Goal: Find specific page/section: Find specific page/section

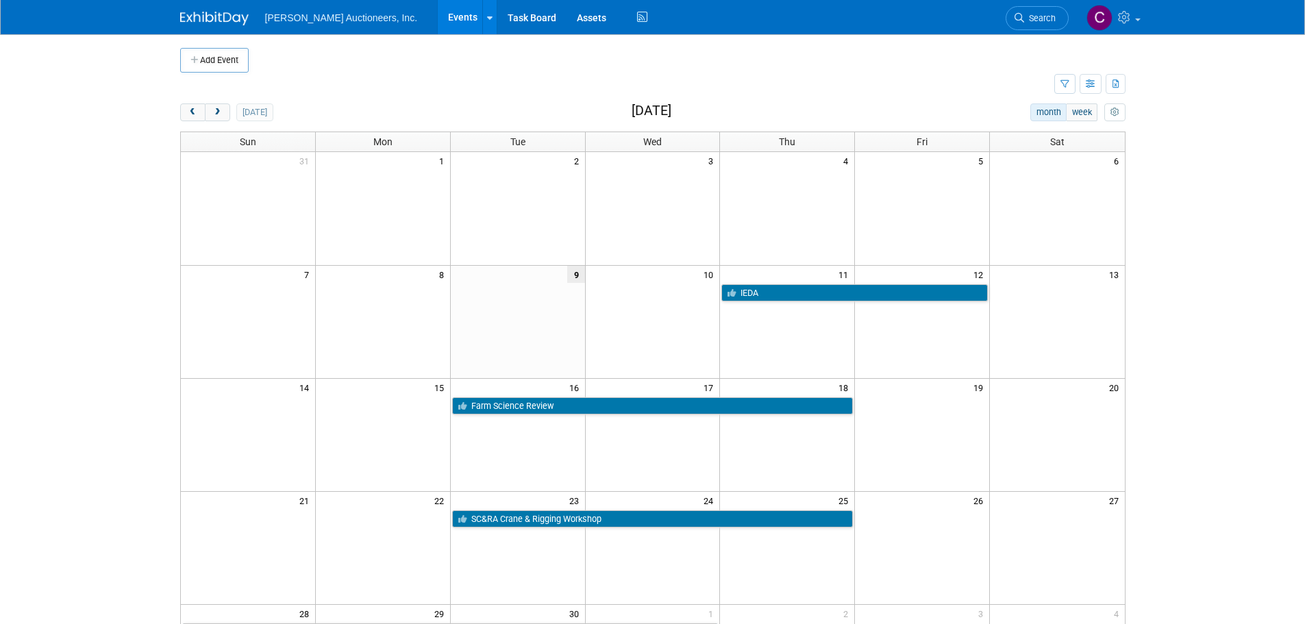
click at [214, 16] on img at bounding box center [214, 19] width 69 height 14
click at [528, 406] on link "Farm Science Review" at bounding box center [653, 406] width 402 height 18
